Goal: Navigation & Orientation: Find specific page/section

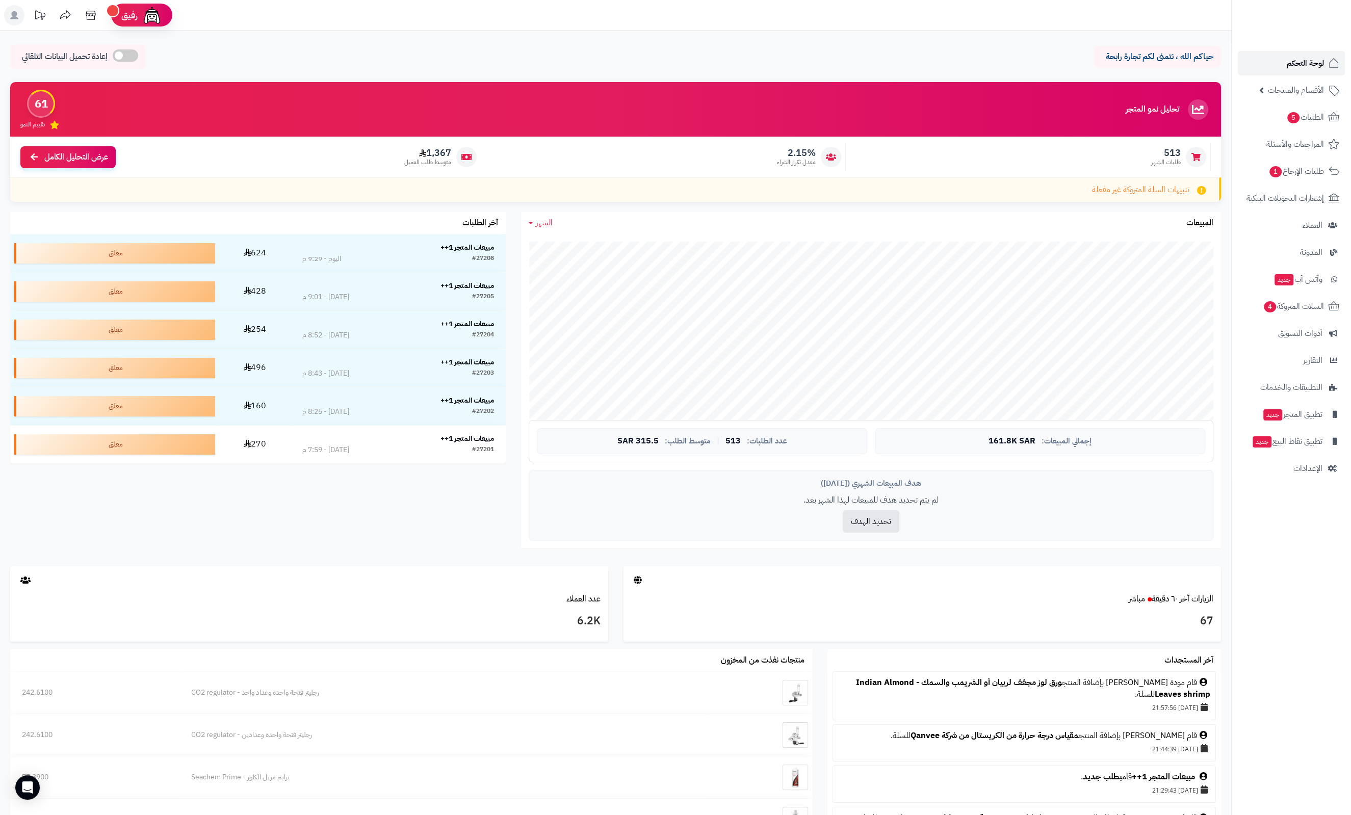
click at [1284, 59] on link "لوحة التحكم" at bounding box center [1291, 63] width 107 height 24
click at [1282, 58] on link "لوحة التحكم" at bounding box center [1291, 63] width 107 height 24
